Goal: Transaction & Acquisition: Purchase product/service

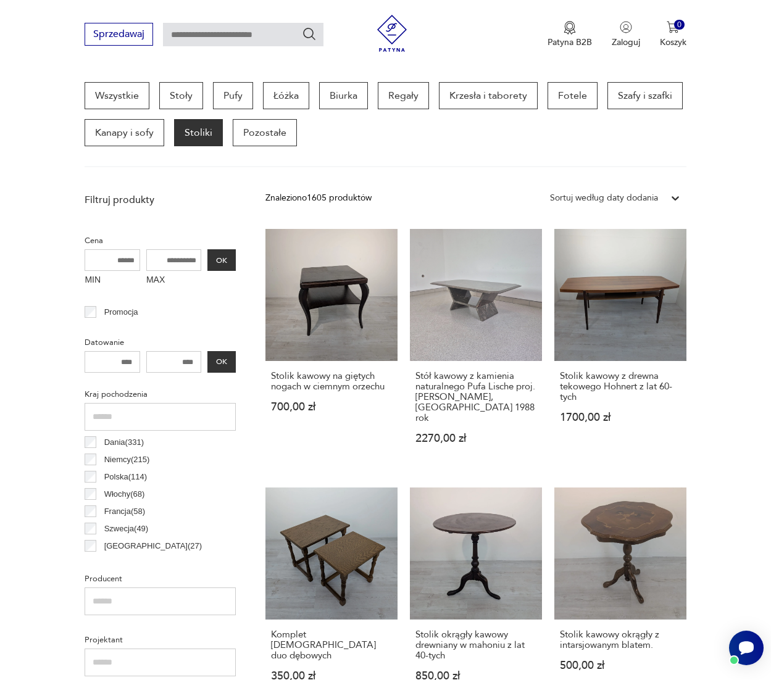
click at [642, 199] on div "Sortuj według daty dodania" at bounding box center [604, 198] width 108 height 14
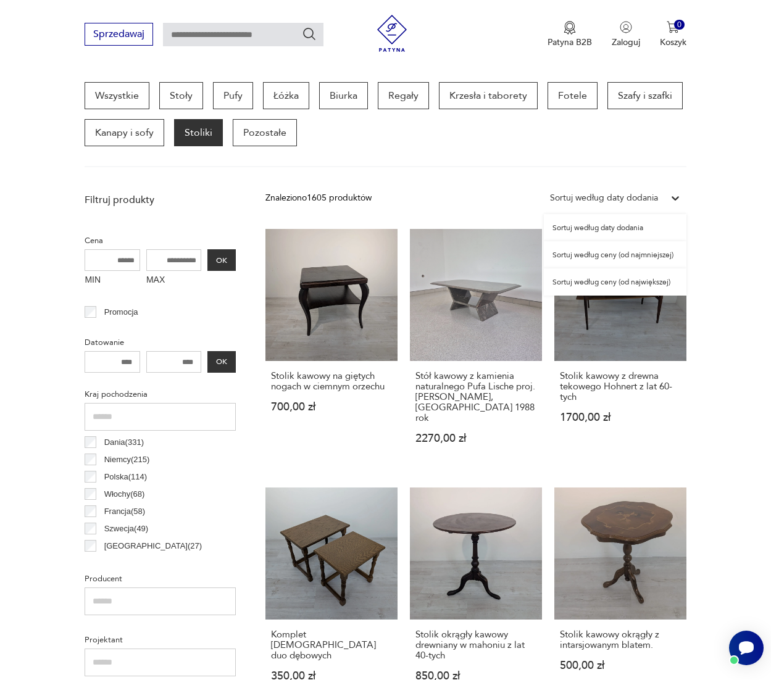
click at [639, 259] on div "Sortuj według ceny (od najmniejszej)" at bounding box center [615, 254] width 143 height 27
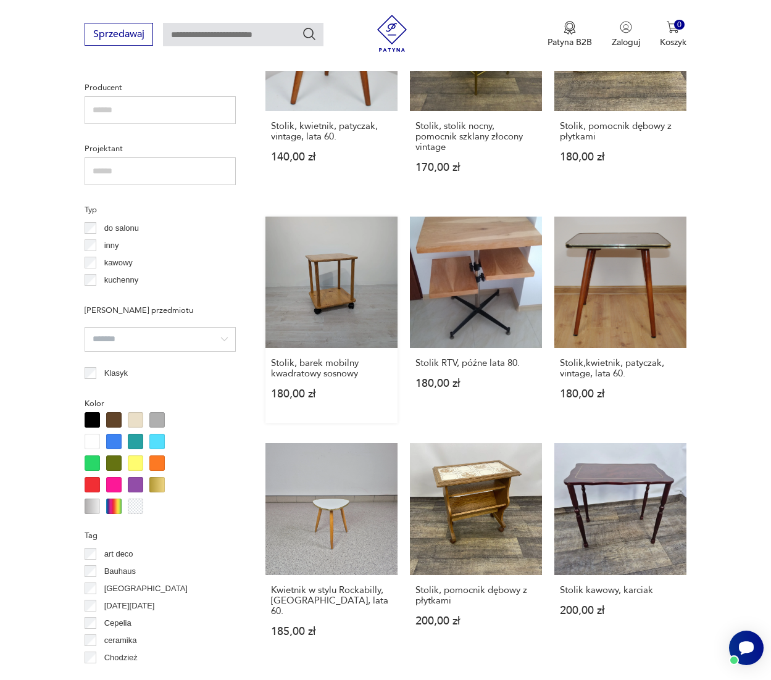
scroll to position [821, 0]
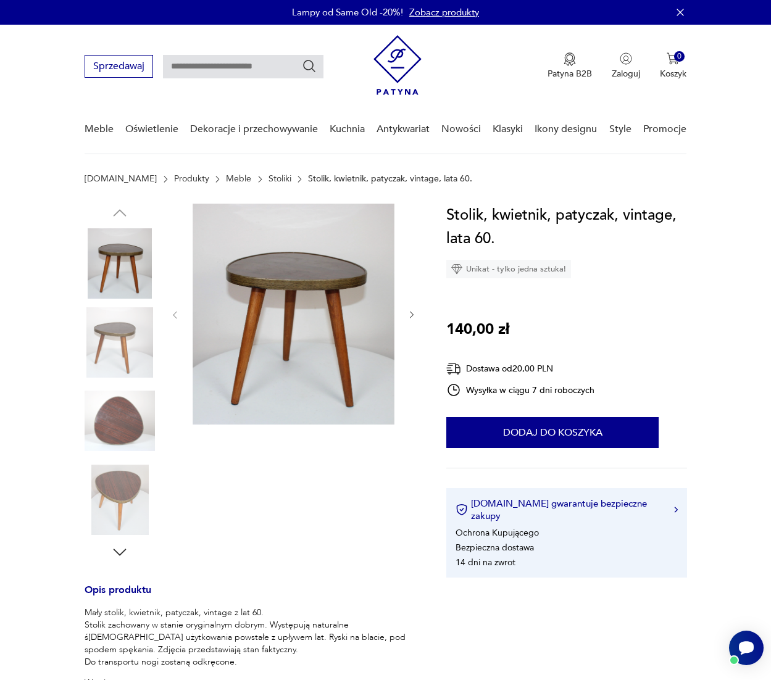
click at [112, 338] on img at bounding box center [120, 342] width 70 height 70
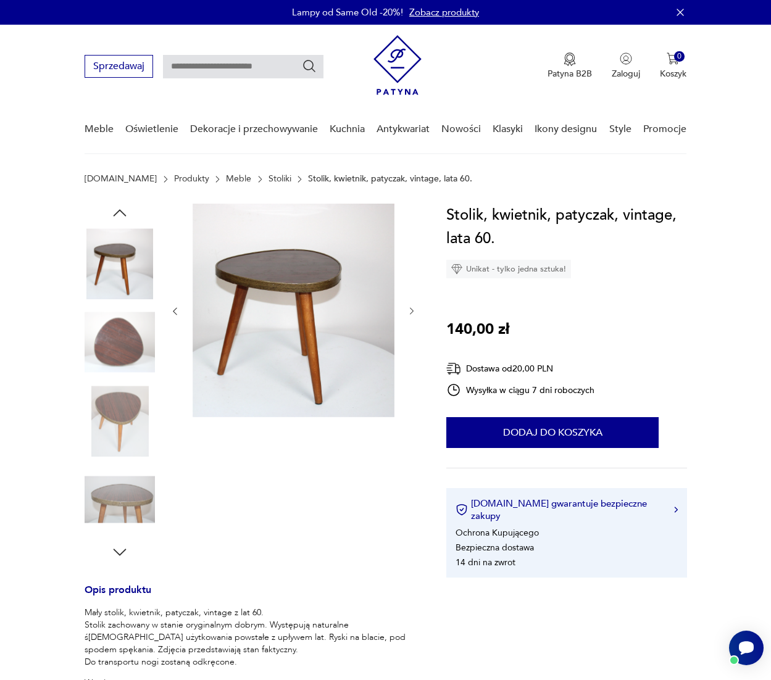
click at [122, 467] on img at bounding box center [120, 500] width 70 height 70
